Goal: Information Seeking & Learning: Learn about a topic

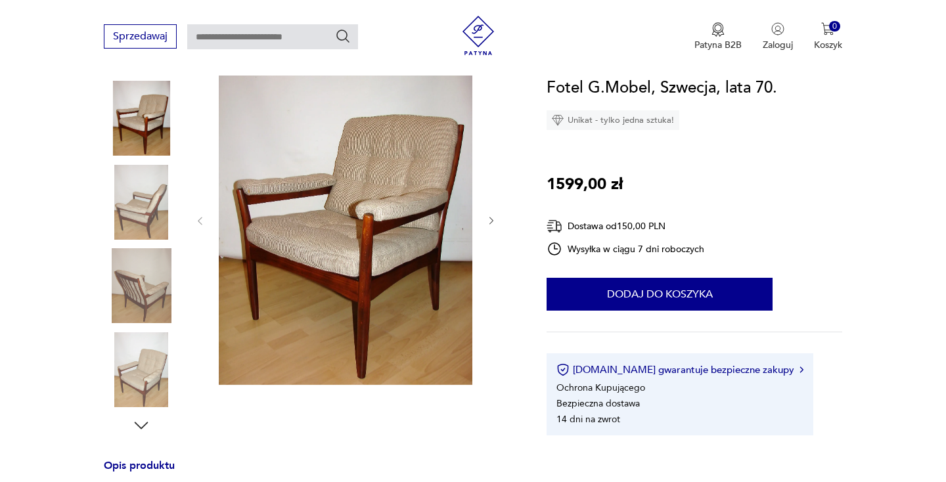
click at [387, 254] on img at bounding box center [346, 220] width 254 height 331
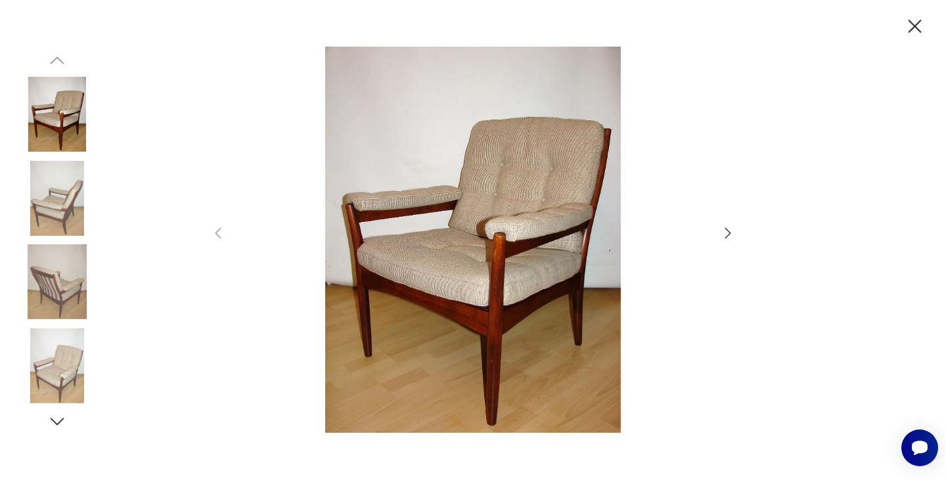
click at [913, 18] on icon "button" at bounding box center [915, 26] width 23 height 23
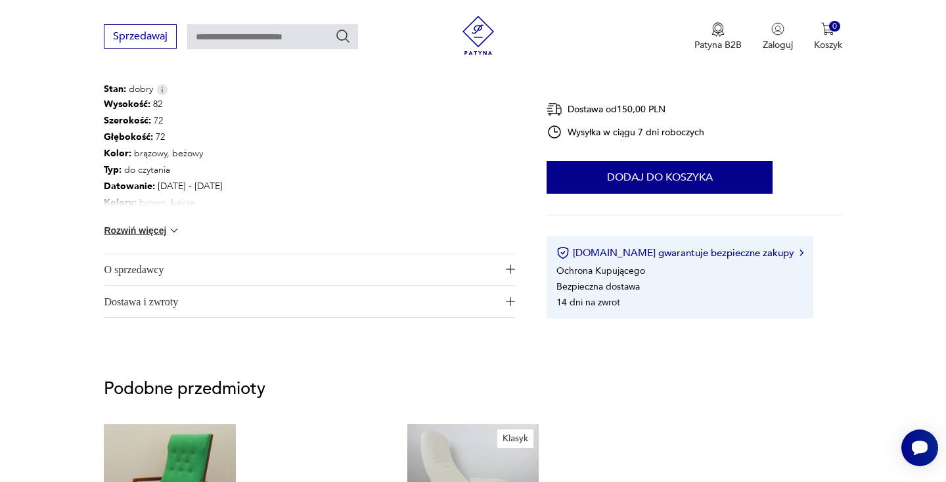
scroll to position [715, 0]
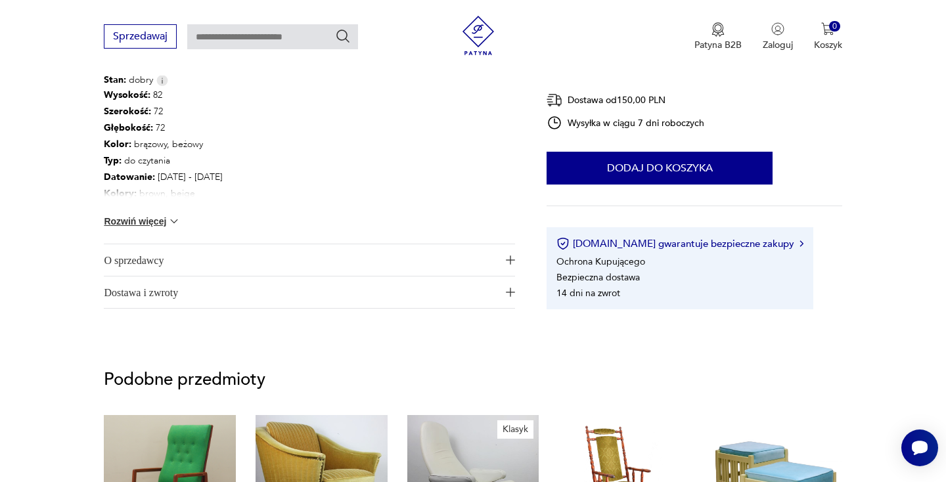
click at [279, 267] on span "O sprzedawcy" at bounding box center [300, 260] width 393 height 32
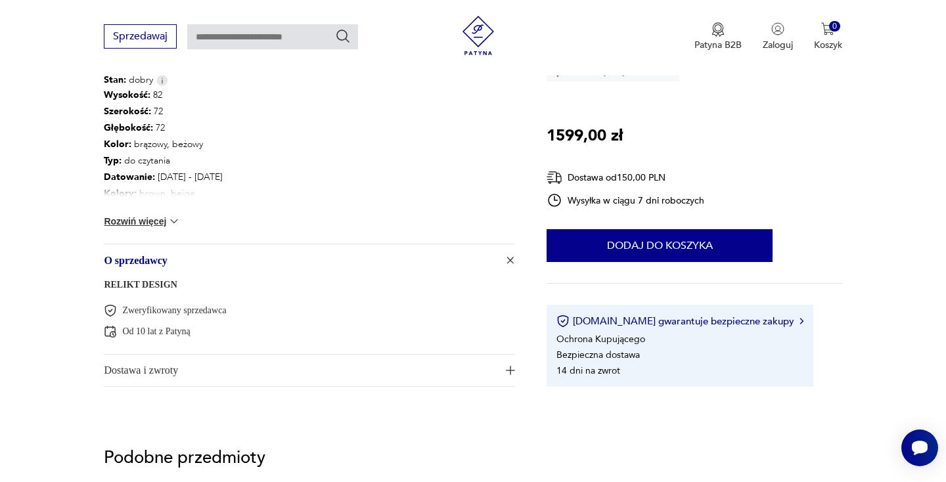
click at [128, 281] on link "RELIKT DESIGN" at bounding box center [140, 285] width 73 height 10
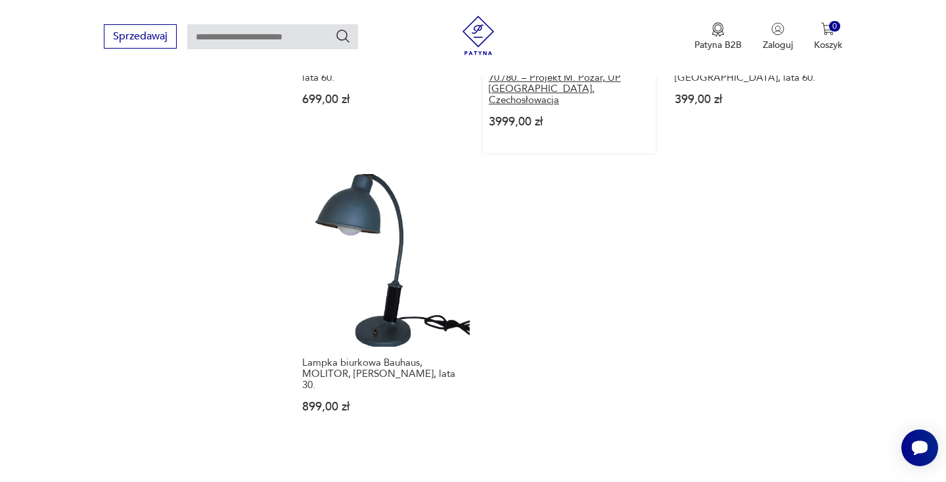
scroll to position [1757, 0]
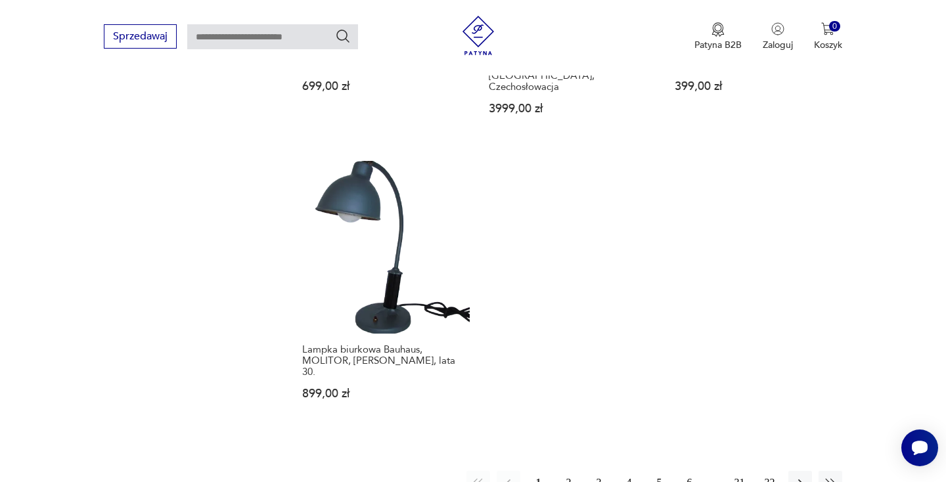
click at [251, 38] on input "text" at bounding box center [272, 36] width 171 height 25
paste input "**********"
type input "**********"
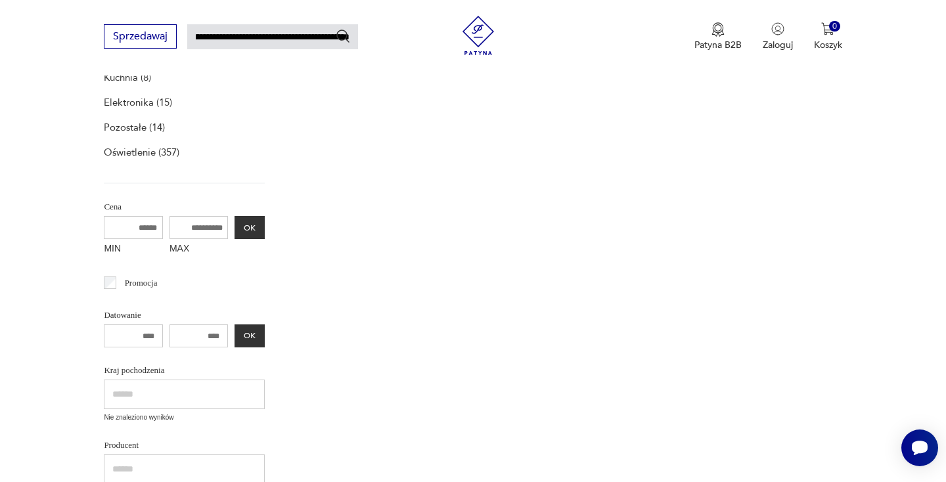
scroll to position [62, 0]
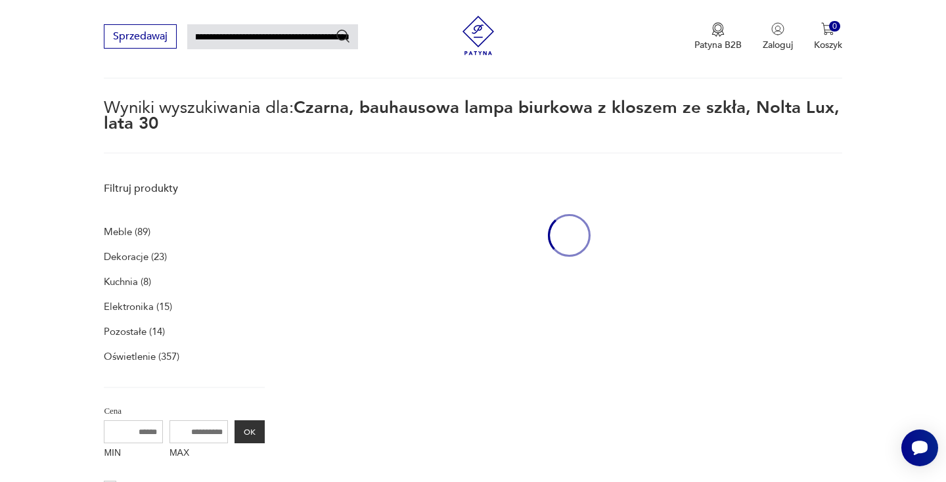
click at [276, 38] on input "**********" at bounding box center [272, 36] width 171 height 25
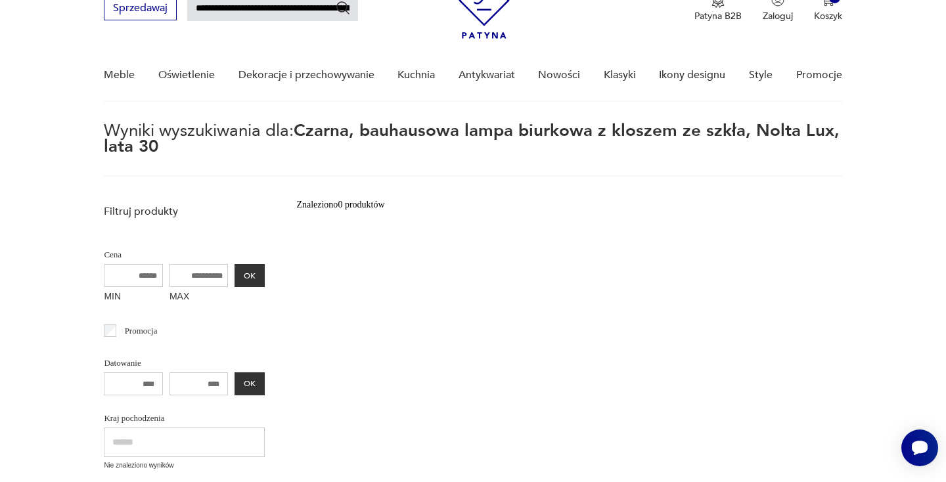
scroll to position [0, 0]
click at [269, 9] on input "**********" at bounding box center [272, 8] width 171 height 25
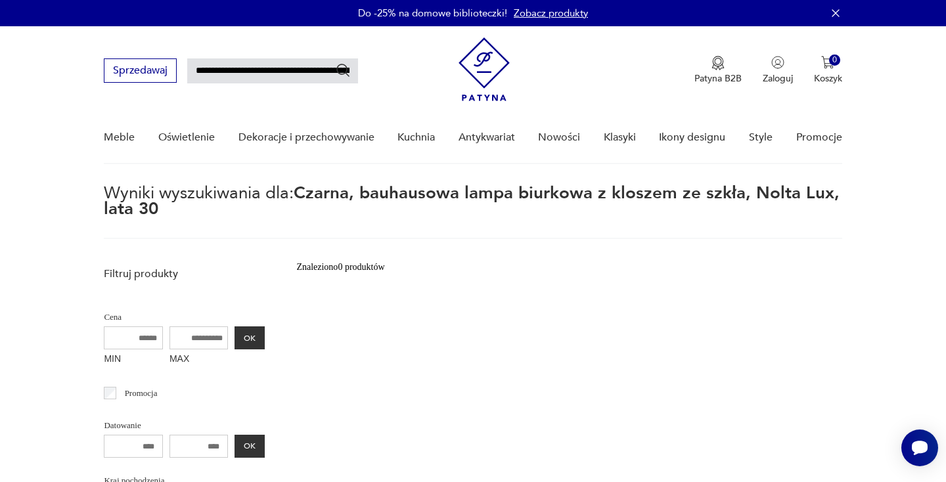
click at [223, 62] on input "**********" at bounding box center [272, 70] width 171 height 25
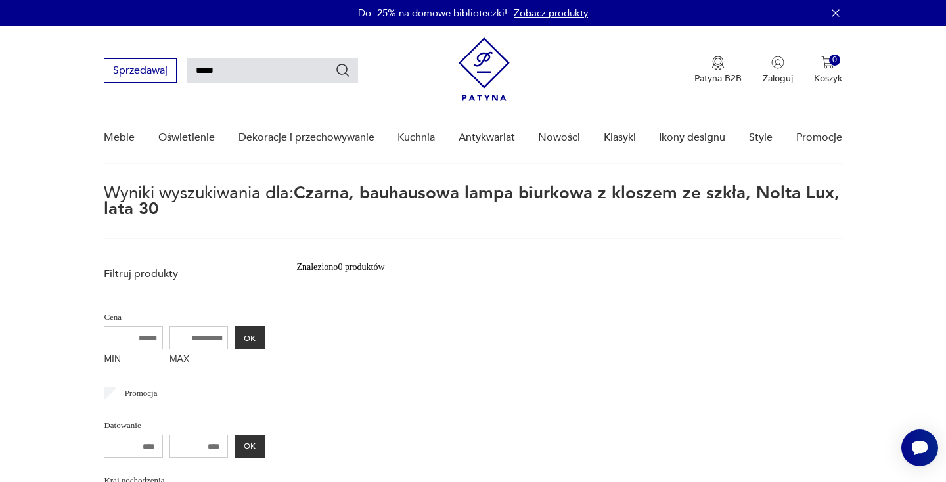
type input "*****"
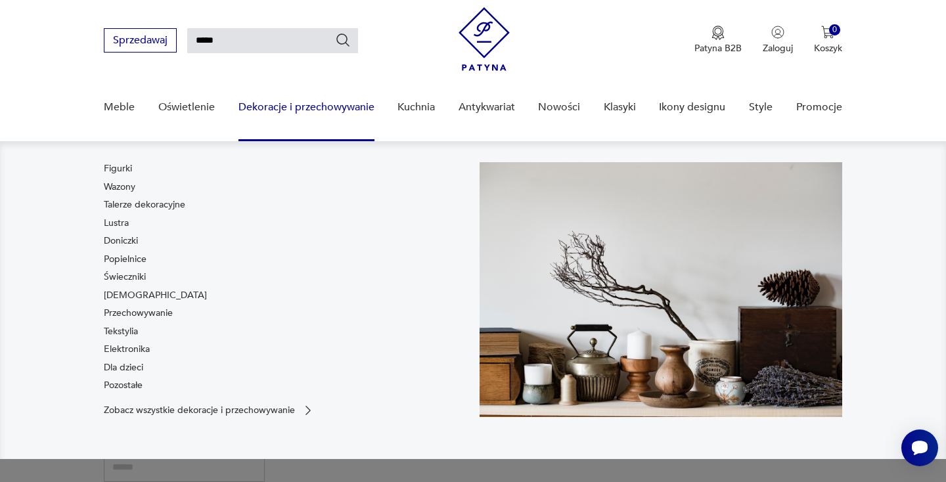
scroll to position [47, 0]
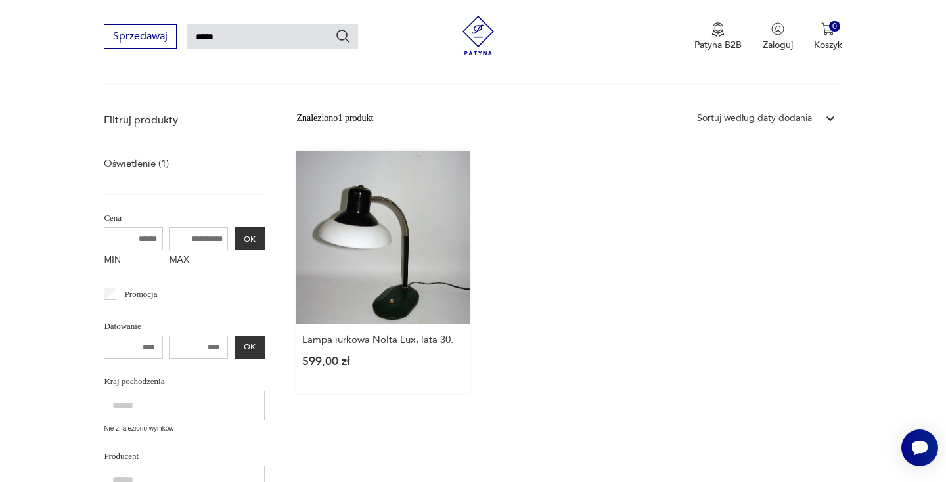
click at [400, 243] on link "Lampa iurkowa Nolta Lux, lata 30. 599,00 zł" at bounding box center [382, 272] width 173 height 242
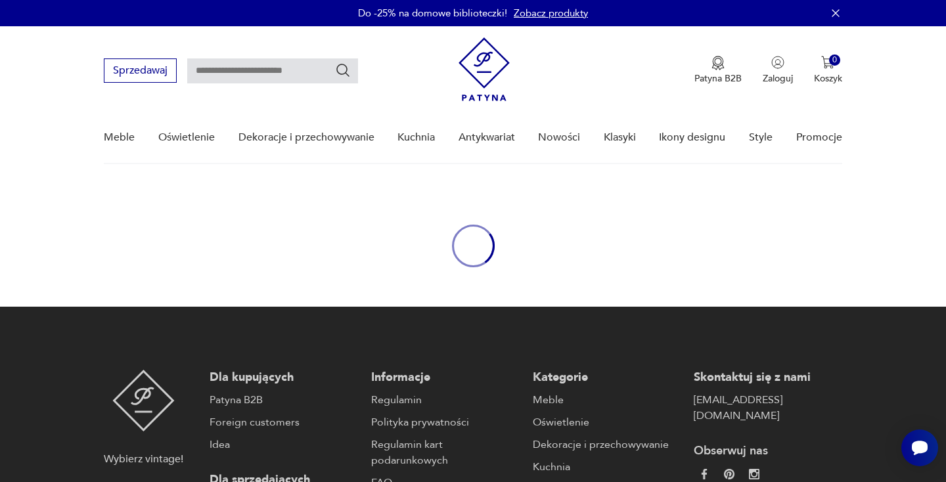
scroll to position [168, 0]
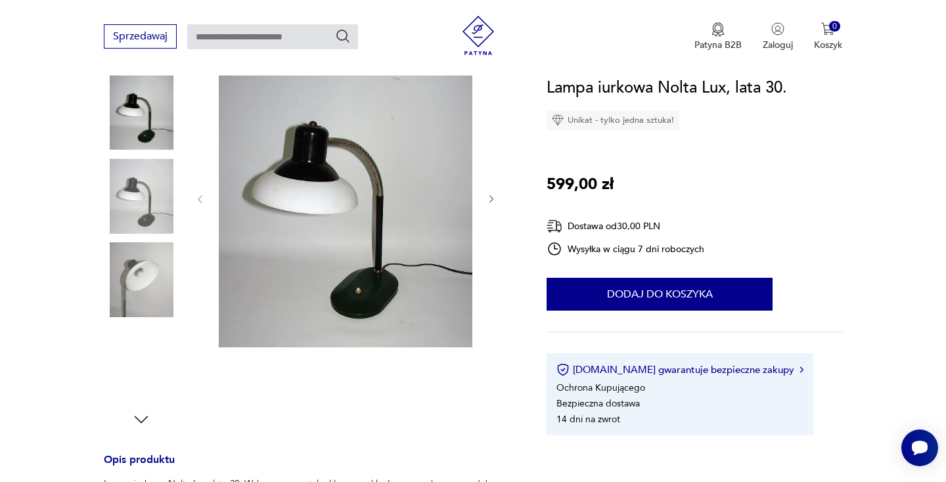
click at [159, 180] on img at bounding box center [141, 196] width 75 height 75
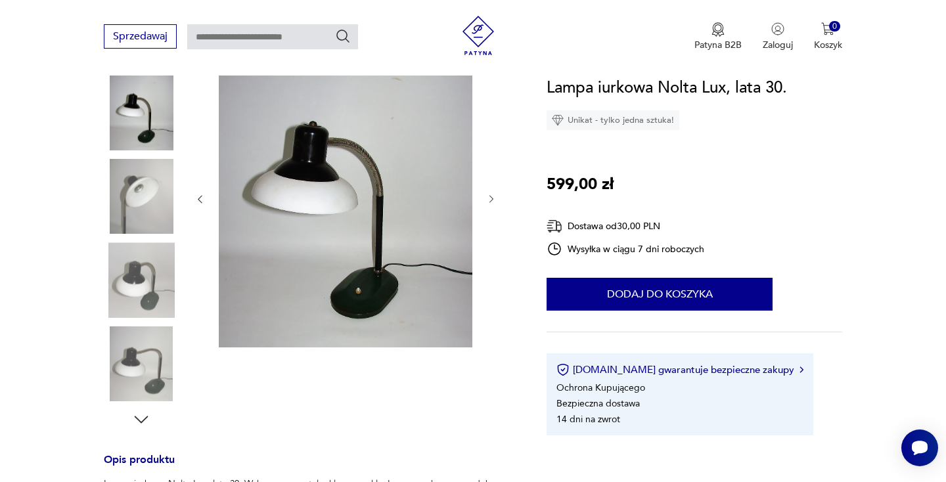
click at [123, 279] on img at bounding box center [141, 279] width 75 height 75
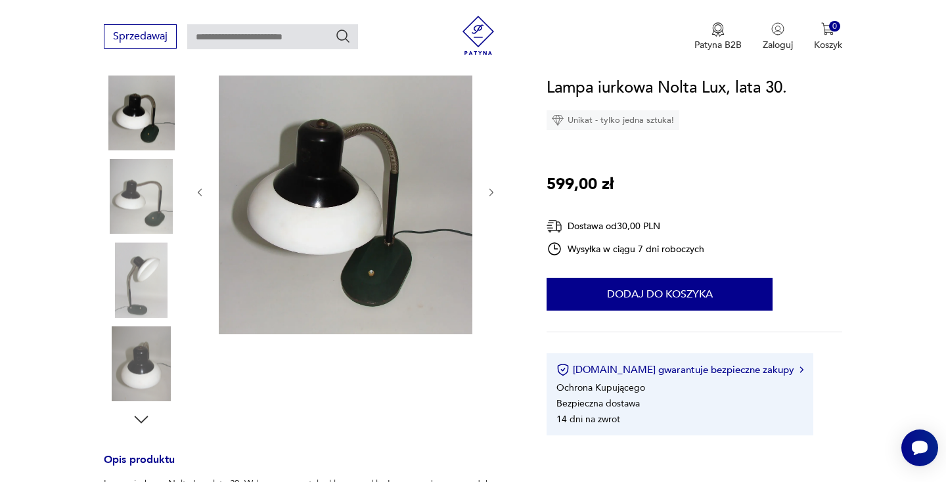
click at [139, 259] on img at bounding box center [141, 279] width 75 height 75
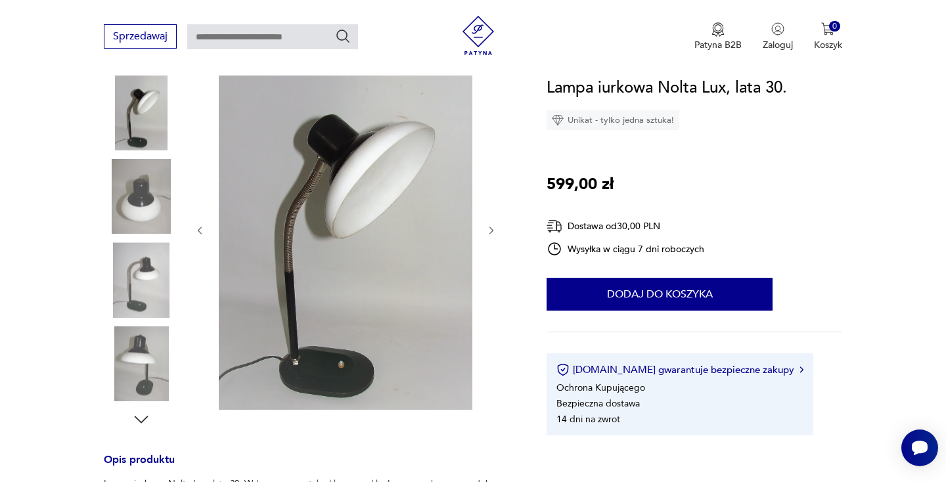
click at [135, 353] on img at bounding box center [141, 364] width 75 height 75
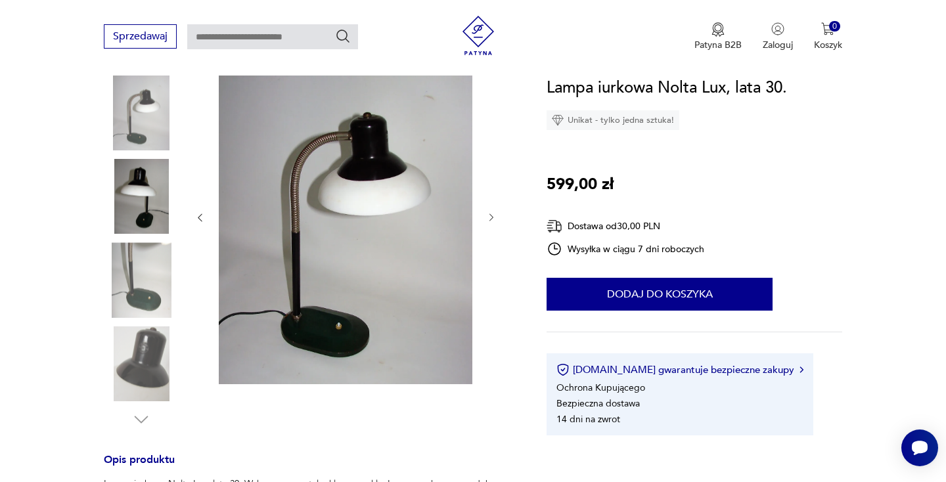
click at [143, 126] on img at bounding box center [141, 112] width 75 height 75
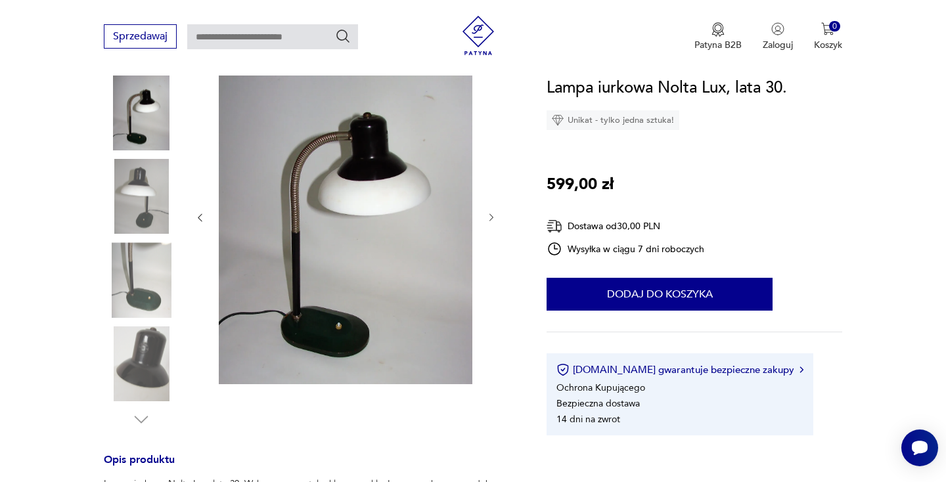
click at [157, 274] on img at bounding box center [141, 279] width 75 height 75
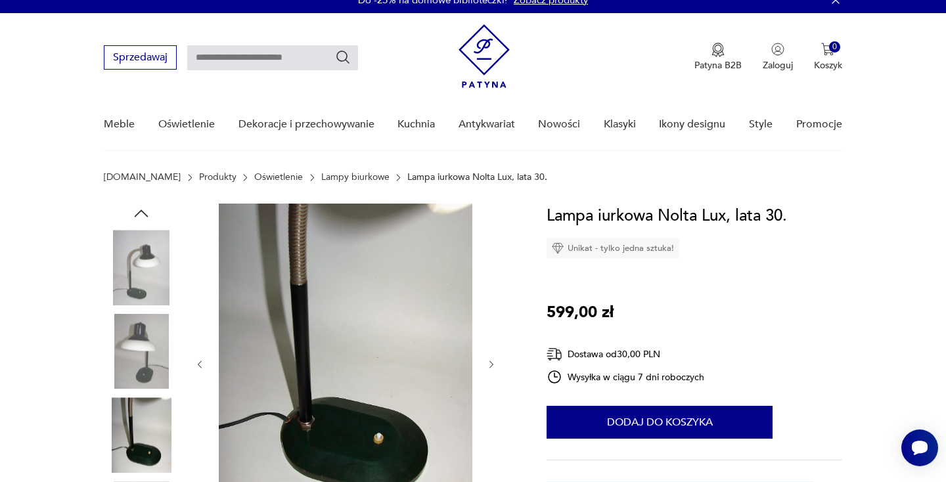
scroll to position [0, 0]
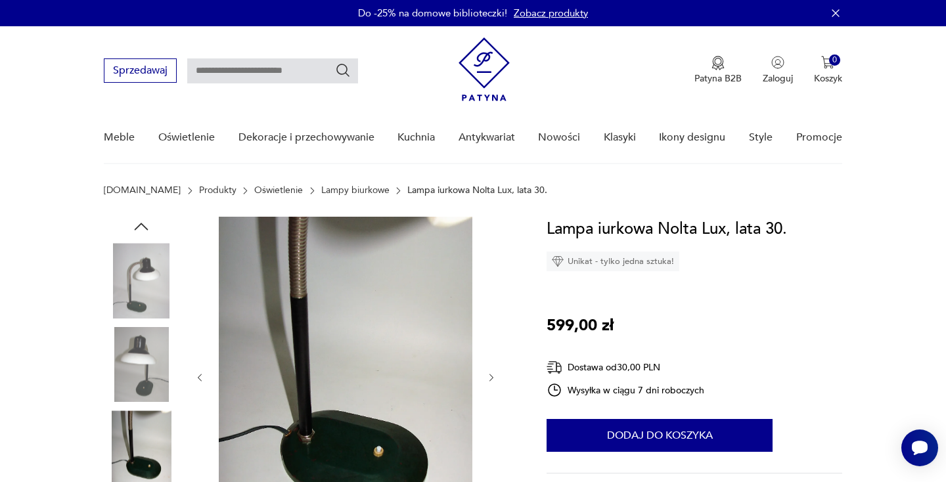
click at [142, 223] on icon "button" at bounding box center [142, 226] width 14 height 7
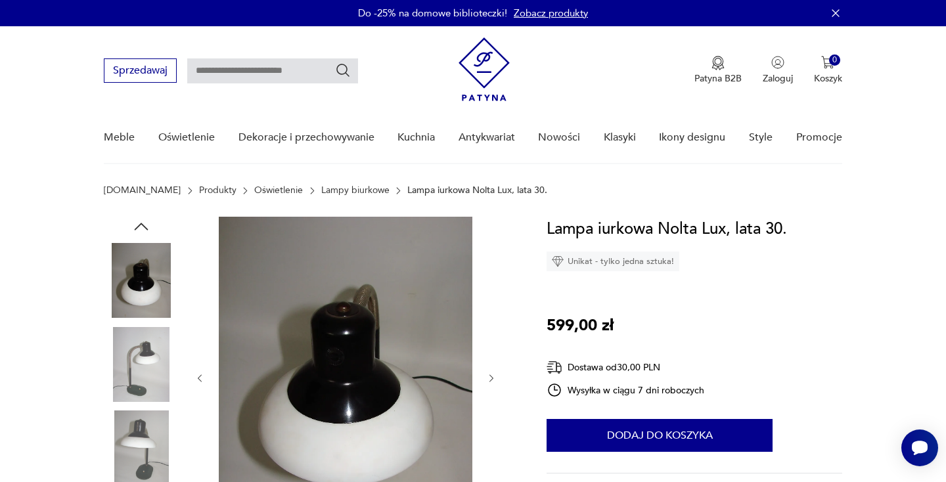
click at [142, 223] on icon "button" at bounding box center [142, 226] width 14 height 7
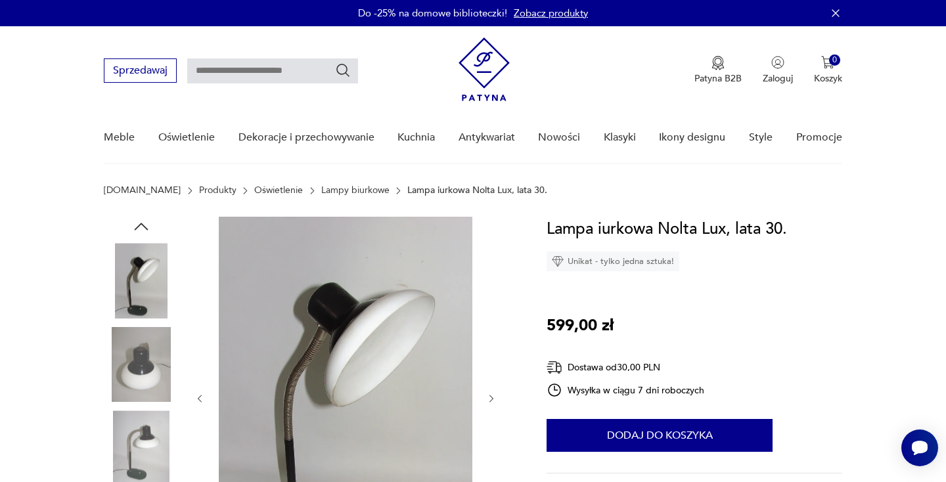
click at [142, 223] on icon "button" at bounding box center [142, 226] width 14 height 7
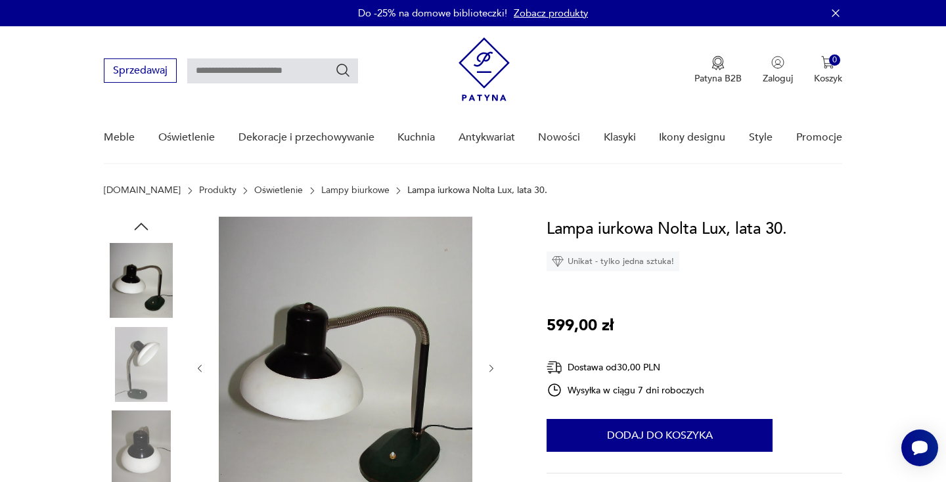
click at [142, 223] on icon "button" at bounding box center [142, 226] width 14 height 7
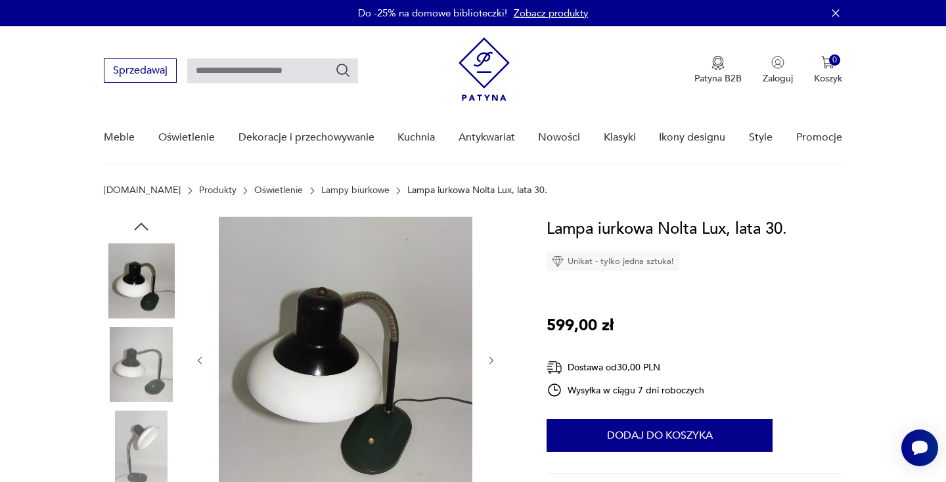
click at [142, 223] on icon "button" at bounding box center [142, 226] width 14 height 7
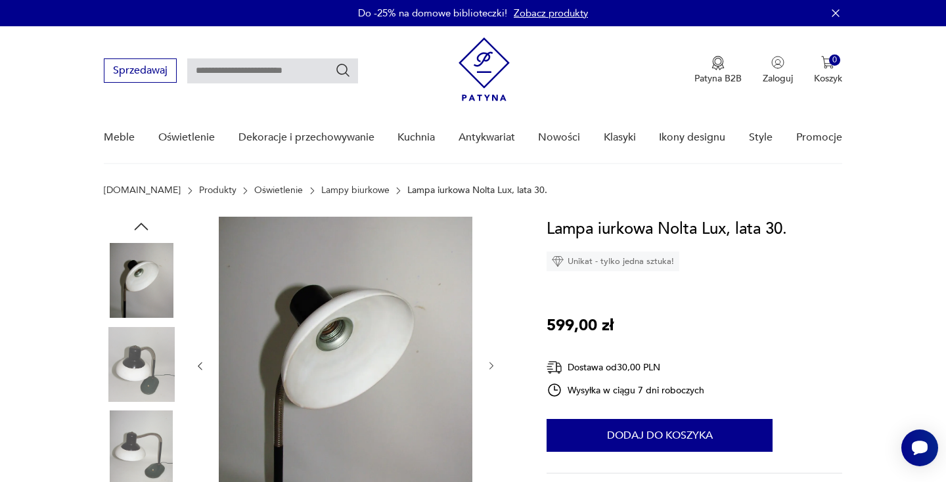
click at [142, 223] on icon "button" at bounding box center [142, 226] width 14 height 7
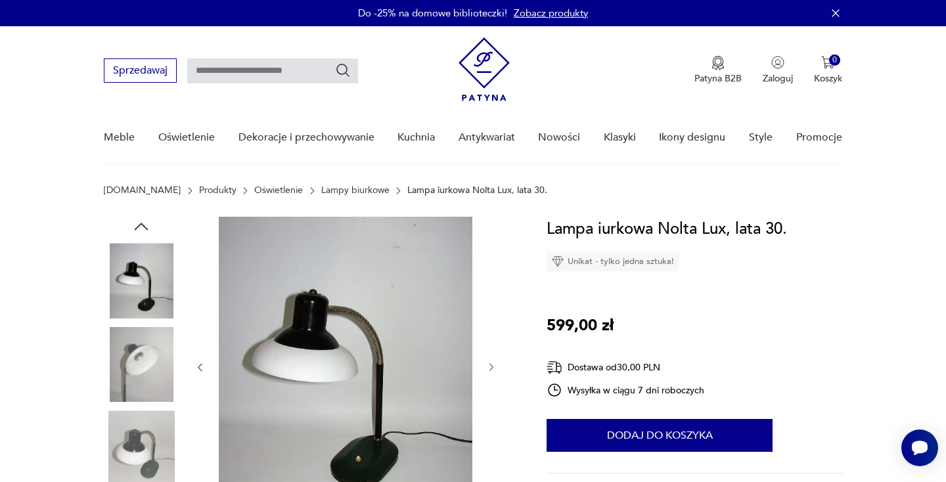
click at [142, 223] on icon "button" at bounding box center [142, 226] width 14 height 7
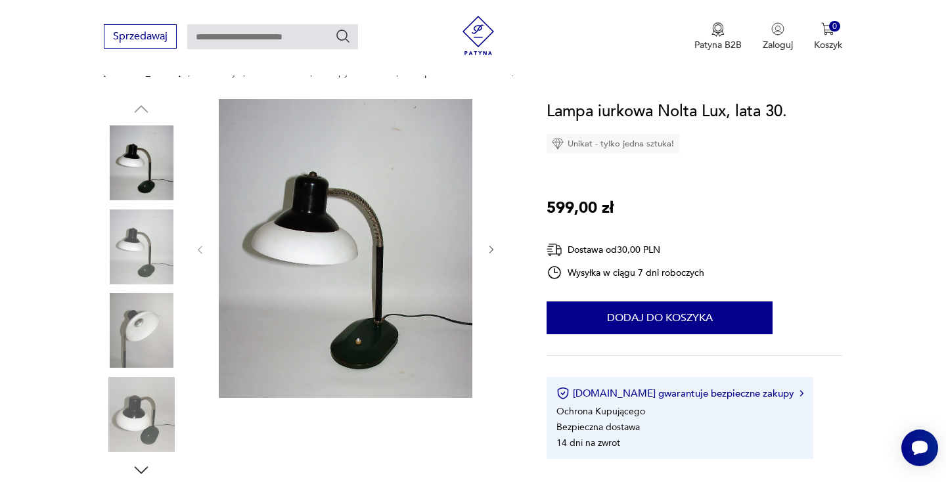
scroll to position [183, 0]
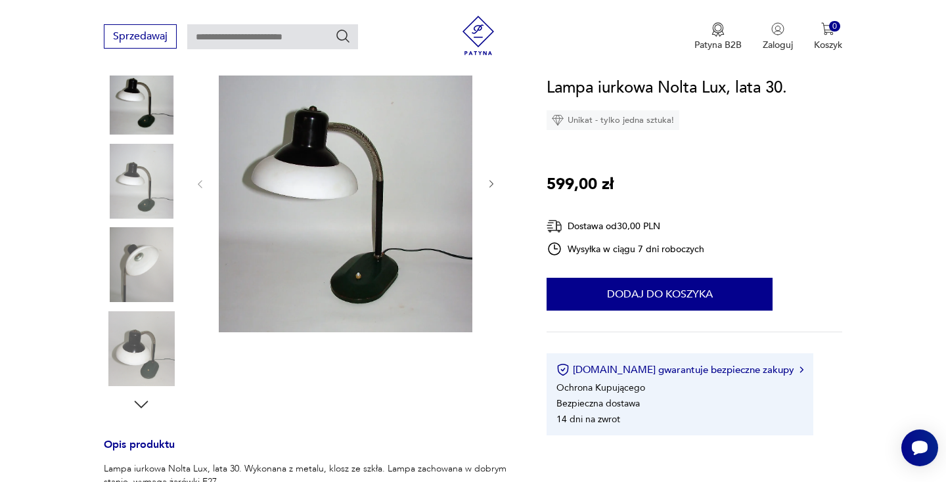
click at [144, 401] on icon "button" at bounding box center [141, 405] width 20 height 20
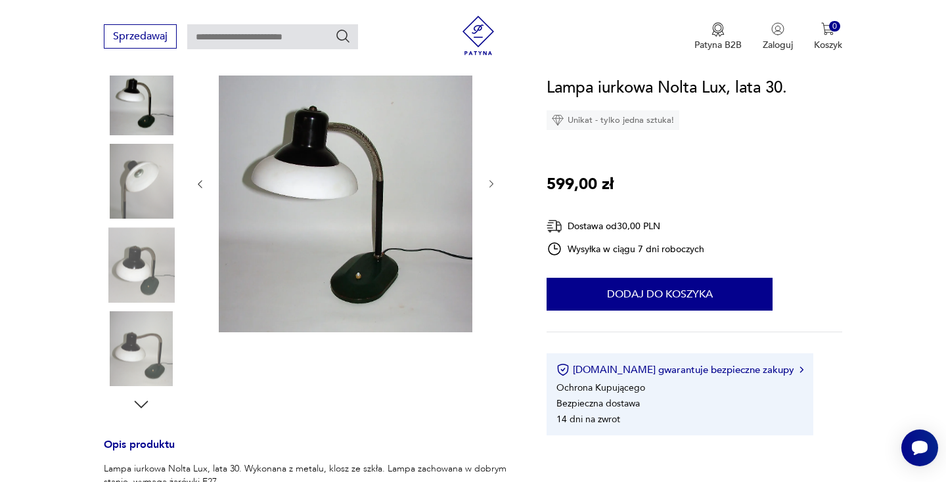
click at [144, 401] on icon "button" at bounding box center [141, 405] width 20 height 20
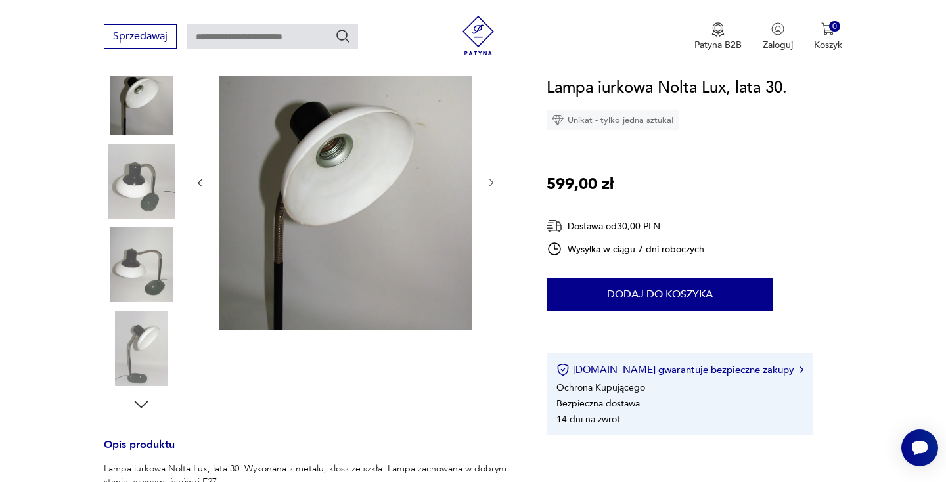
click at [144, 401] on icon "button" at bounding box center [141, 405] width 20 height 20
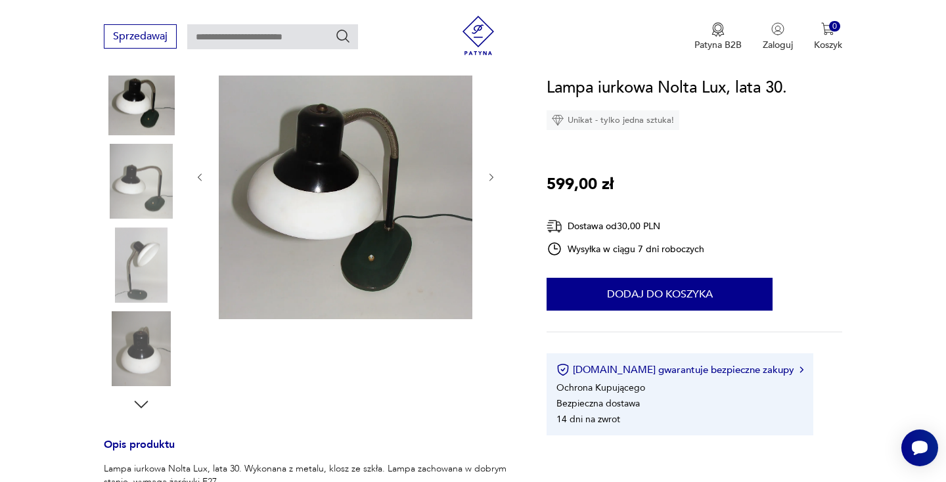
click at [144, 401] on icon "button" at bounding box center [141, 405] width 20 height 20
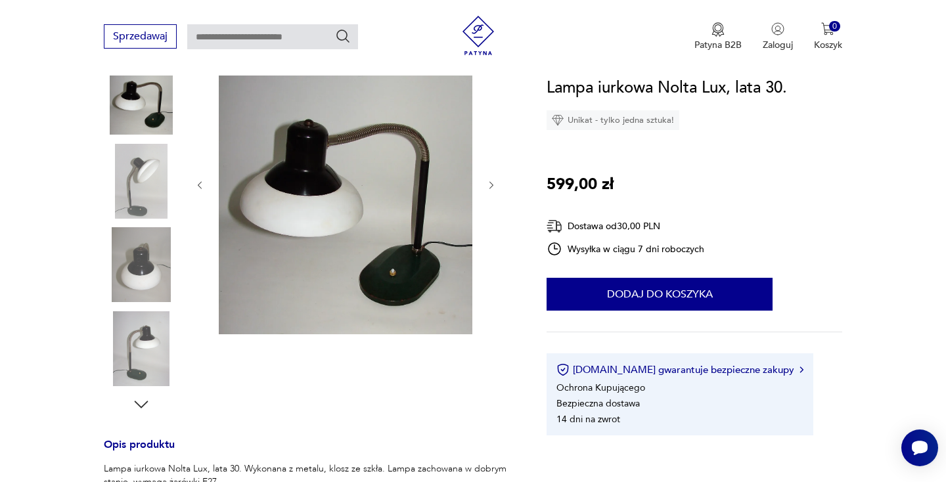
click at [144, 401] on icon "button" at bounding box center [141, 405] width 20 height 20
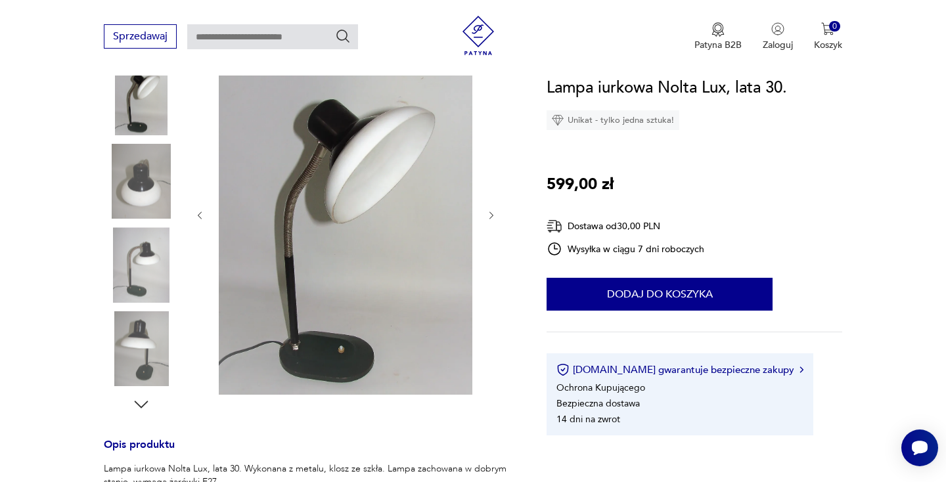
click at [143, 270] on img at bounding box center [141, 264] width 75 height 75
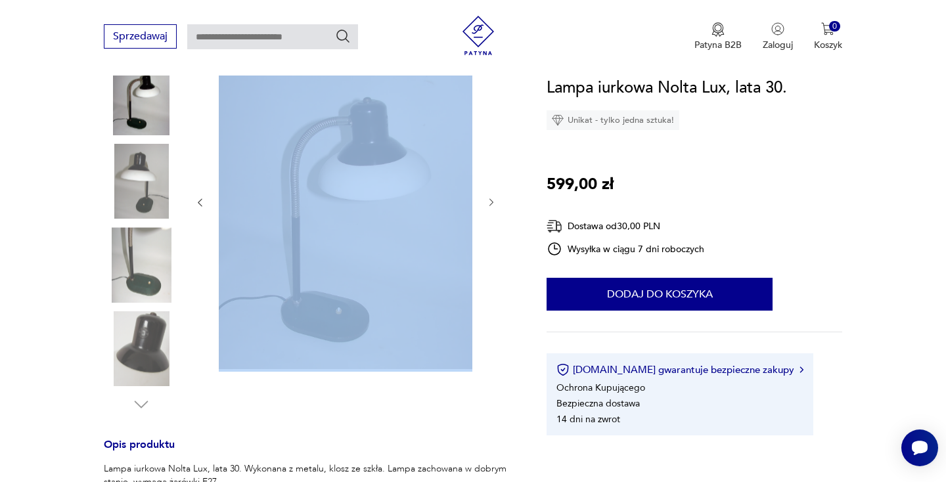
click at [296, 233] on img at bounding box center [346, 202] width 254 height 336
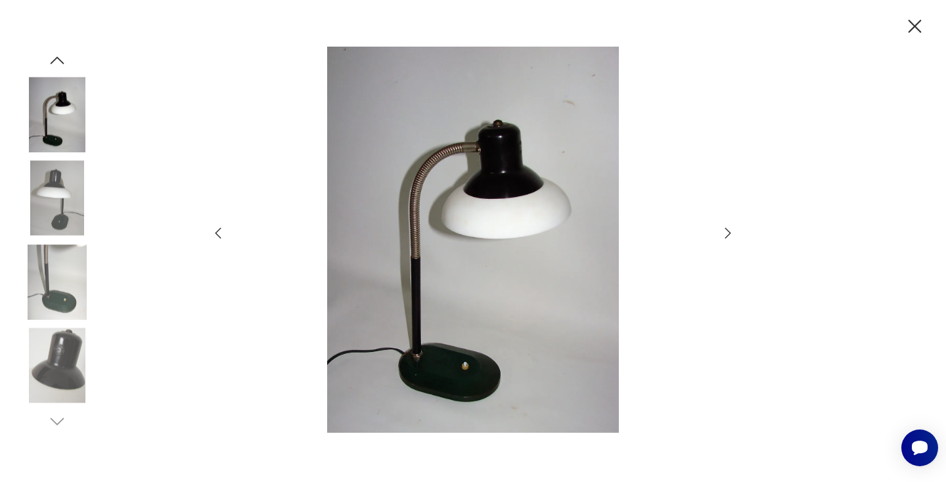
click at [917, 23] on icon "button" at bounding box center [915, 26] width 13 height 13
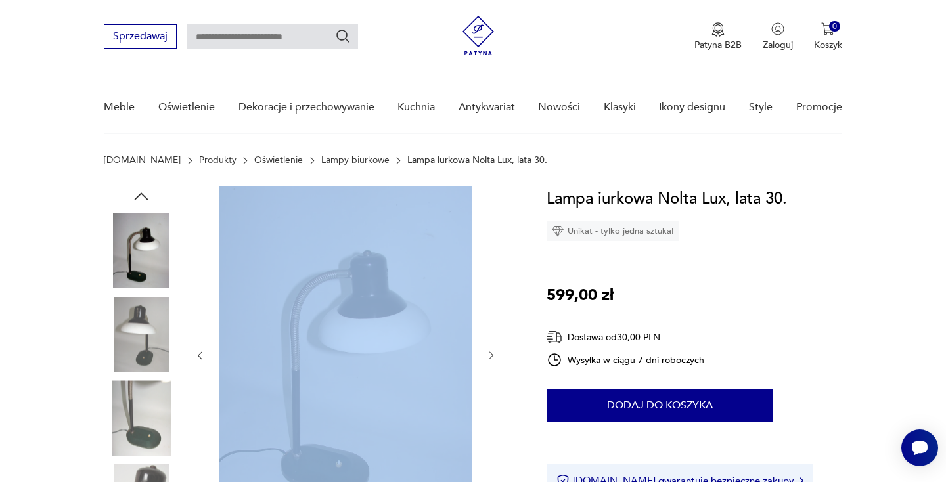
scroll to position [0, 0]
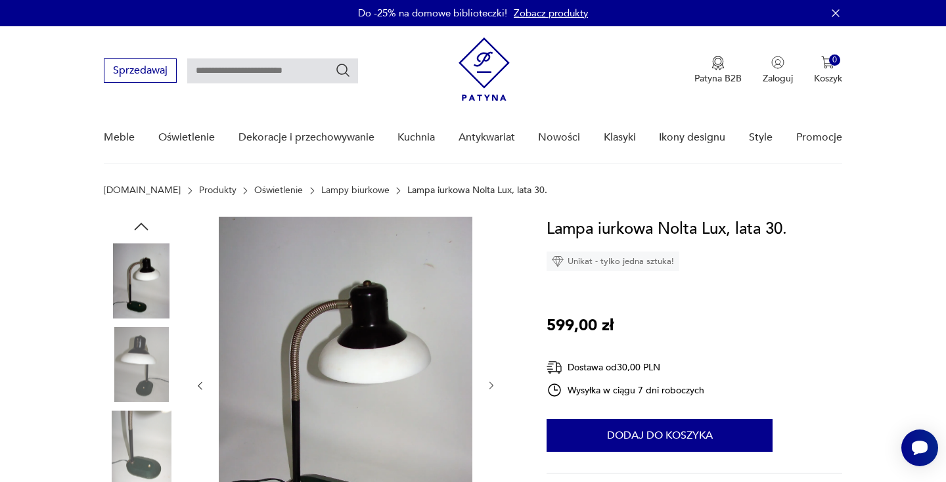
click at [260, 70] on input "text" at bounding box center [272, 70] width 171 height 25
paste input "**********"
type input "**********"
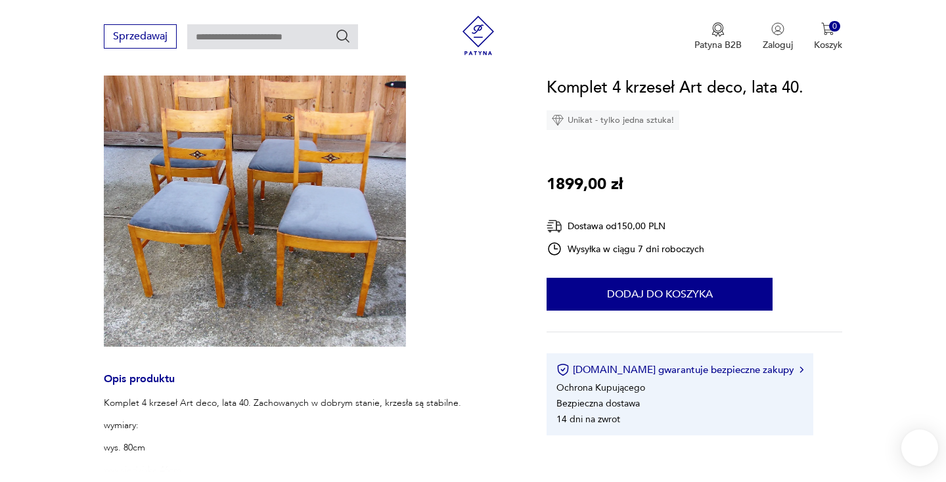
click at [295, 218] on img at bounding box center [255, 207] width 302 height 280
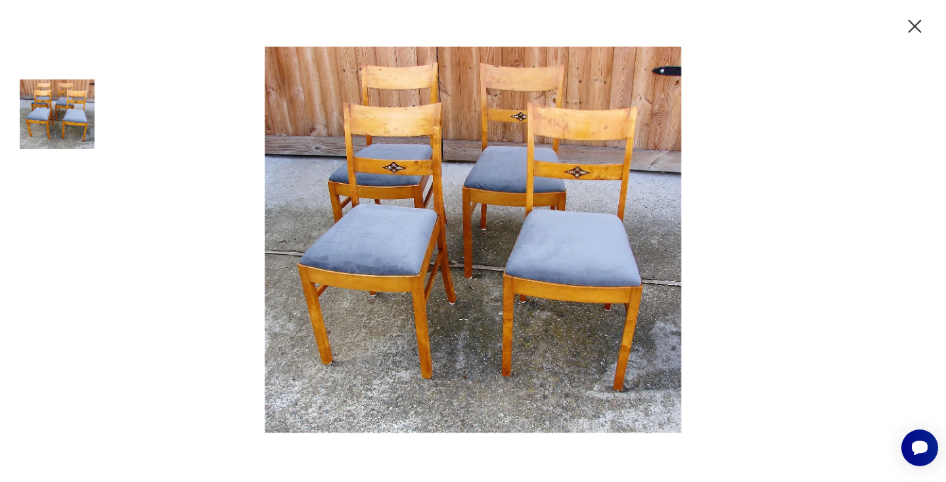
click at [915, 25] on icon "button" at bounding box center [915, 26] width 13 height 13
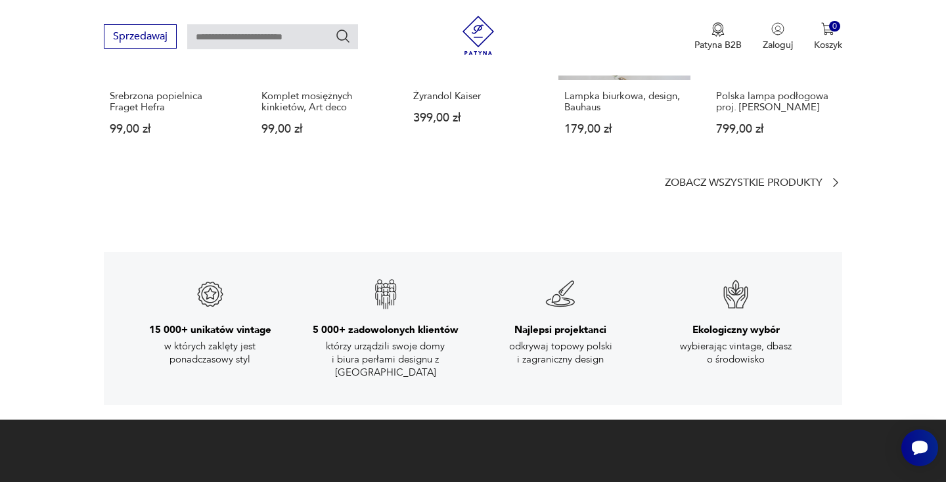
scroll to position [1968, 0]
